Goal: Information Seeking & Learning: Compare options

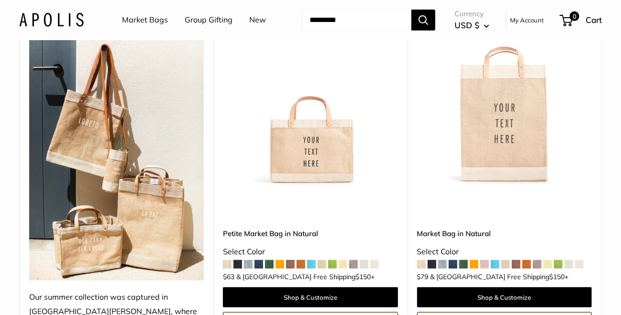
scroll to position [191, 0]
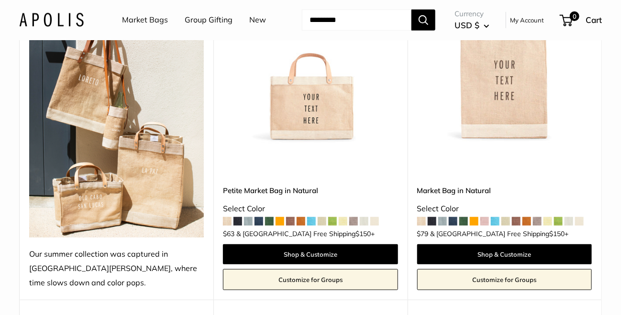
click at [237, 217] on span at bounding box center [237, 221] width 9 height 9
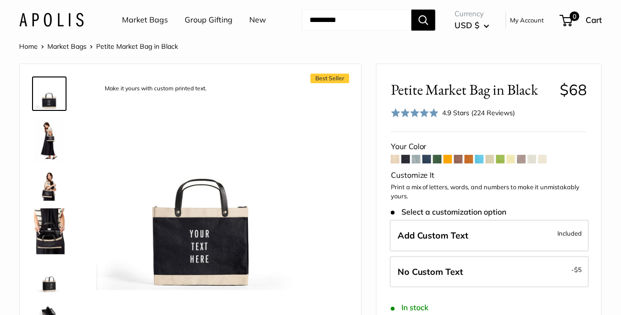
click at [415, 158] on span at bounding box center [416, 159] width 9 height 9
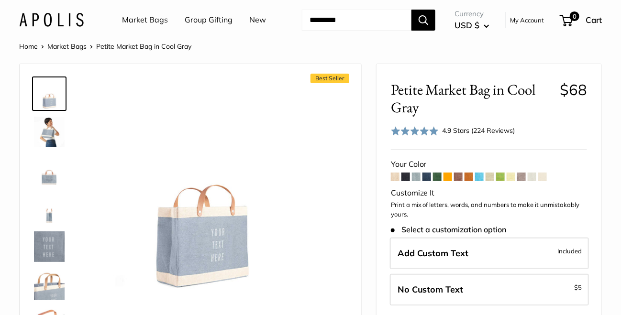
click at [445, 176] on span at bounding box center [447, 177] width 9 height 9
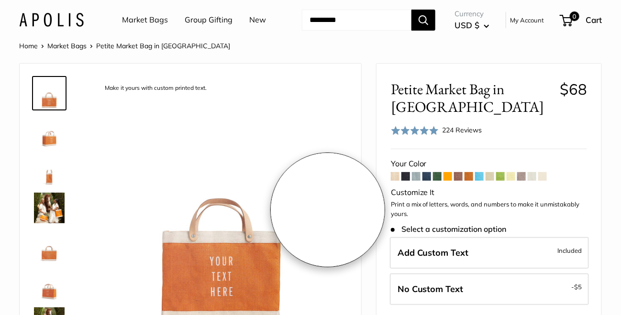
scroll to position [47, 0]
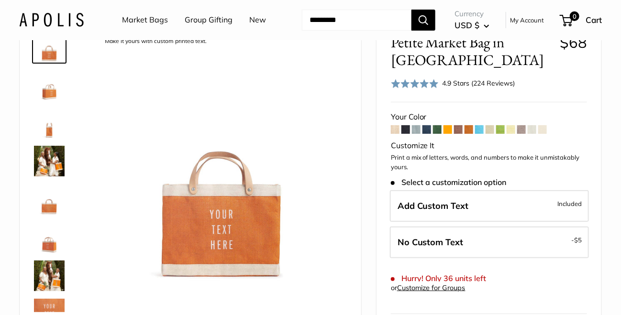
click at [436, 125] on span at bounding box center [437, 129] width 9 height 9
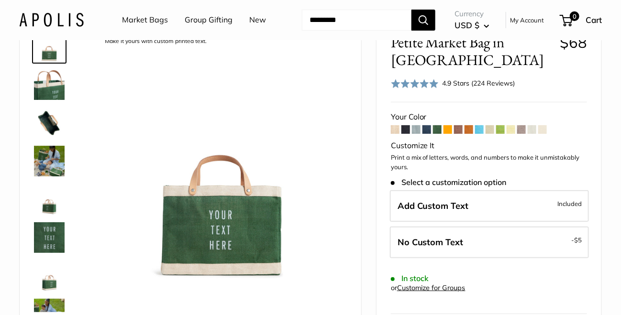
click at [480, 129] on span at bounding box center [479, 129] width 9 height 9
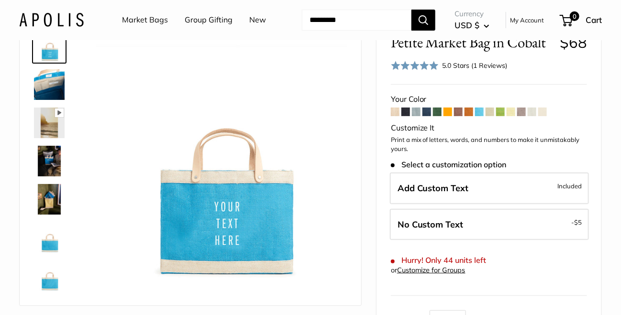
click at [502, 113] on span at bounding box center [500, 112] width 9 height 9
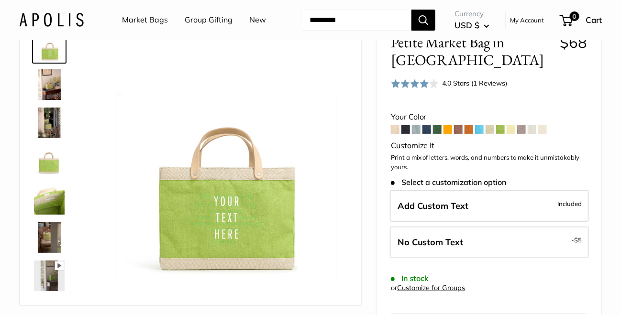
click at [521, 127] on span at bounding box center [521, 129] width 9 height 9
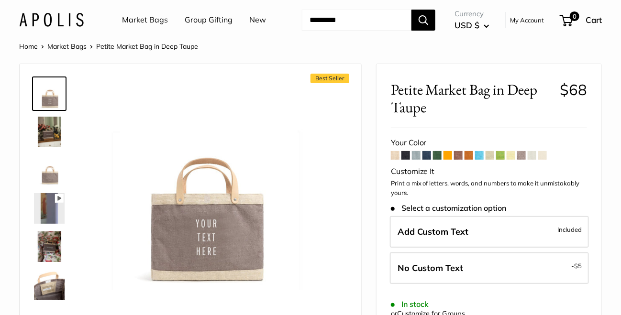
click at [543, 153] on span at bounding box center [542, 155] width 9 height 9
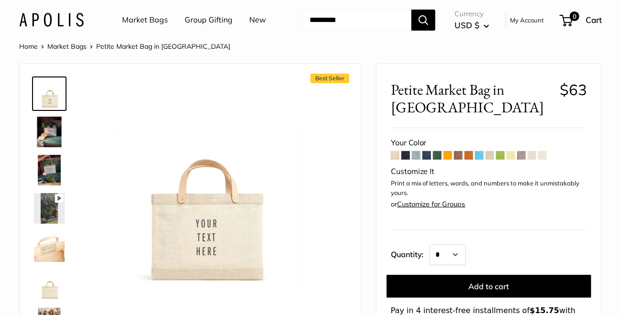
click at [529, 151] on span at bounding box center [531, 155] width 9 height 9
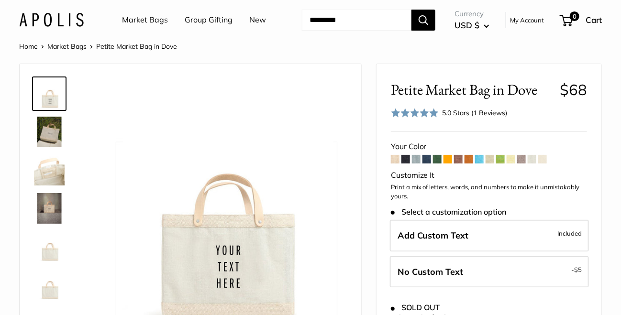
click at [511, 161] on span at bounding box center [510, 159] width 9 height 9
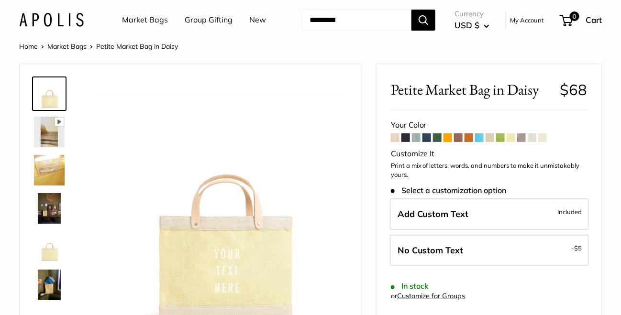
scroll to position [47, 0]
